Goal: Find specific page/section: Find specific page/section

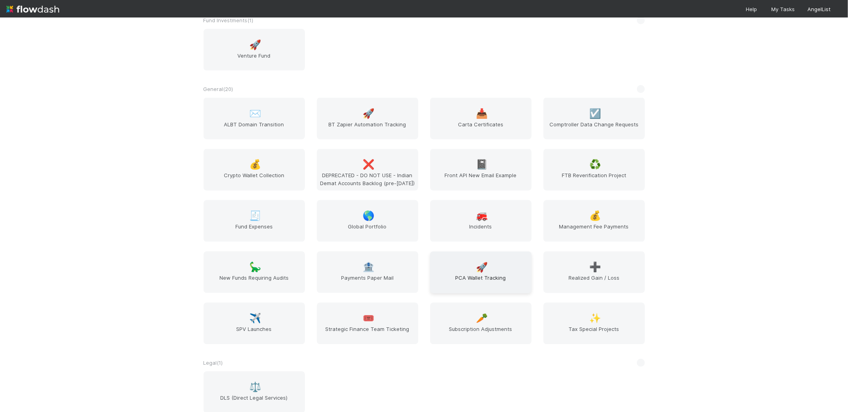
scroll to position [1476, 0]
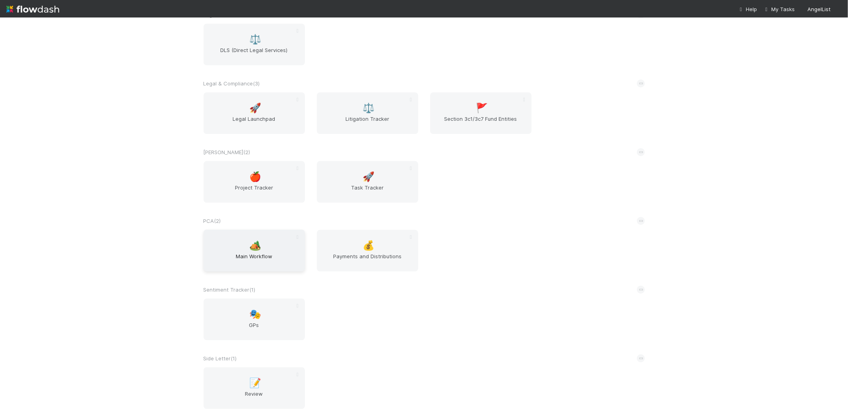
click at [248, 252] on span "Main Workflow" at bounding box center [254, 260] width 95 height 16
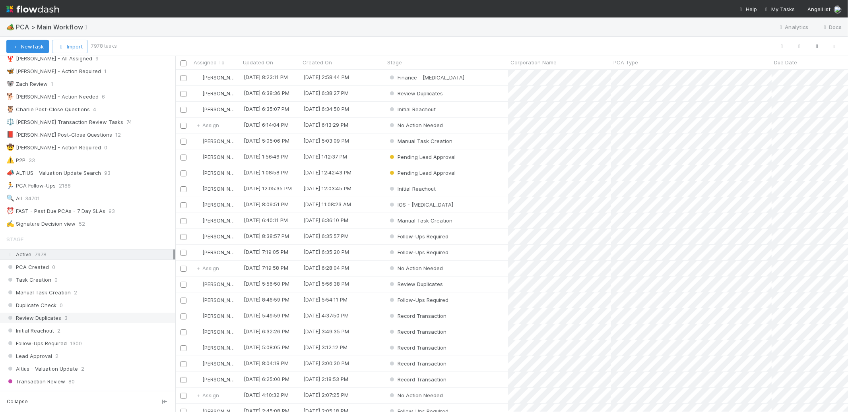
scroll to position [158, 0]
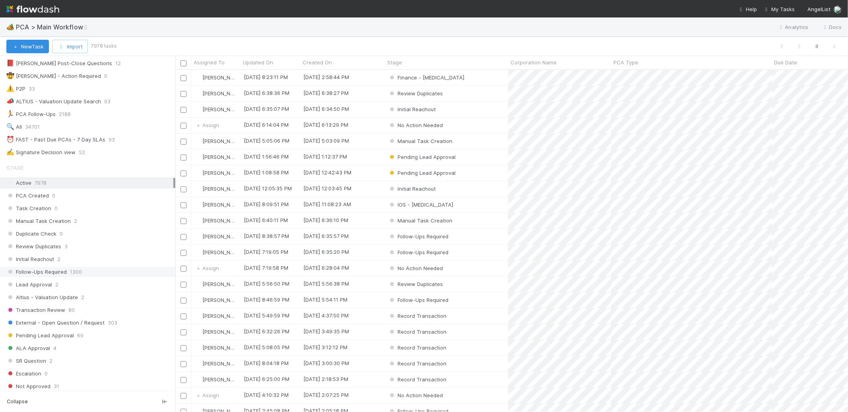
click at [76, 273] on span "1300" at bounding box center [76, 272] width 12 height 10
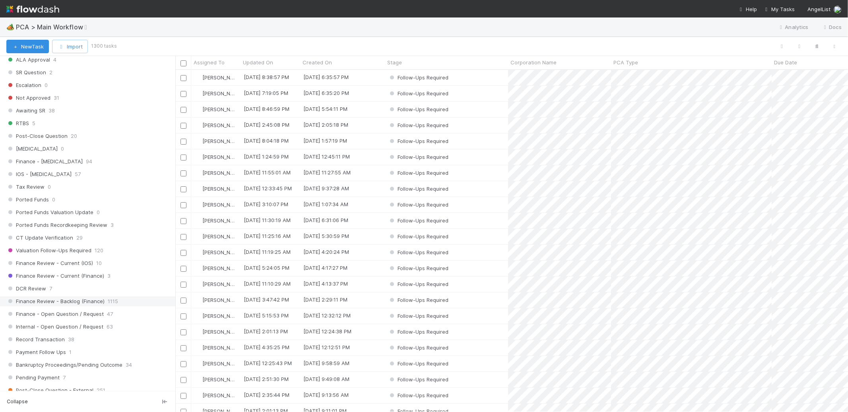
scroll to position [335, 666]
click at [108, 306] on span "1115" at bounding box center [113, 302] width 10 height 10
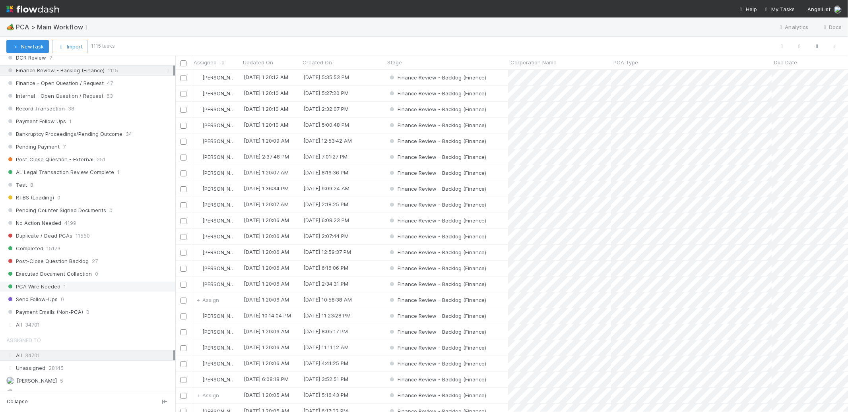
scroll to position [681, 0]
click at [56, 237] on span "Duplicate / Dead PCAs" at bounding box center [39, 232] width 66 height 10
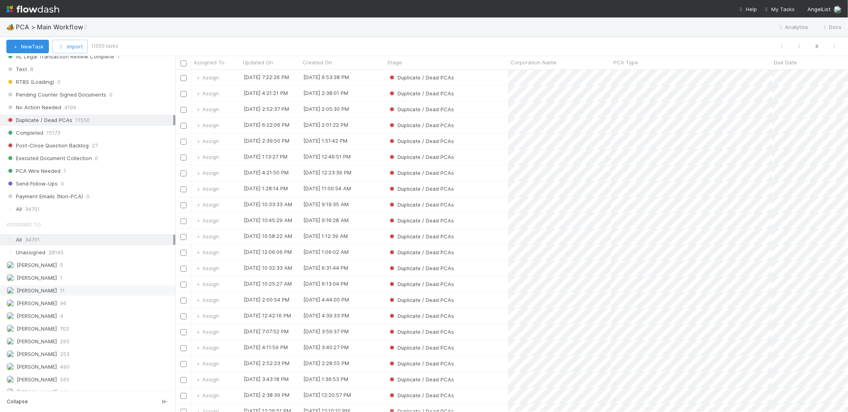
scroll to position [793, 0]
click at [59, 257] on span "28145" at bounding box center [55, 252] width 15 height 10
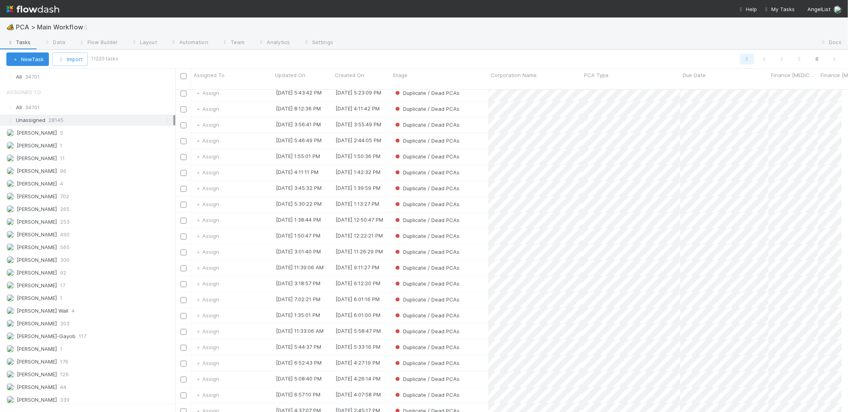
scroll to position [335, 659]
click at [213, 89] on span "Assign" at bounding box center [206, 93] width 25 height 8
click at [270, 59] on div at bounding box center [424, 206] width 848 height 412
click at [480, 40] on div at bounding box center [576, 43] width 474 height 13
click at [103, 46] on link "Flow Builder" at bounding box center [98, 43] width 52 height 13
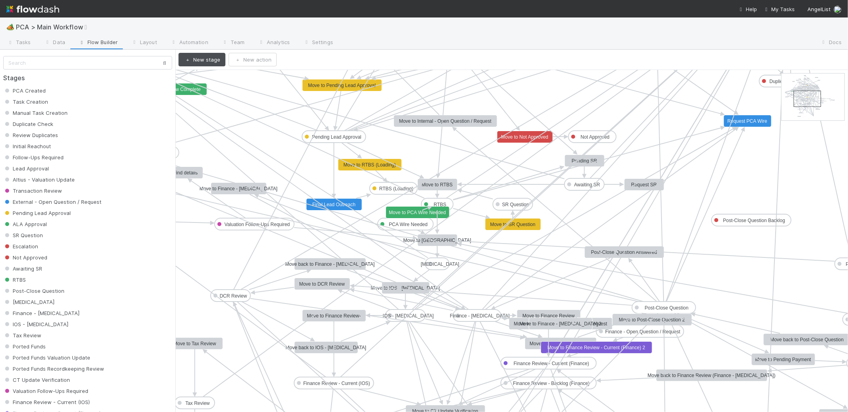
drag, startPoint x: 789, startPoint y: 83, endPoint x: 801, endPoint y: 100, distance: 20.5
